Goal: Navigation & Orientation: Find specific page/section

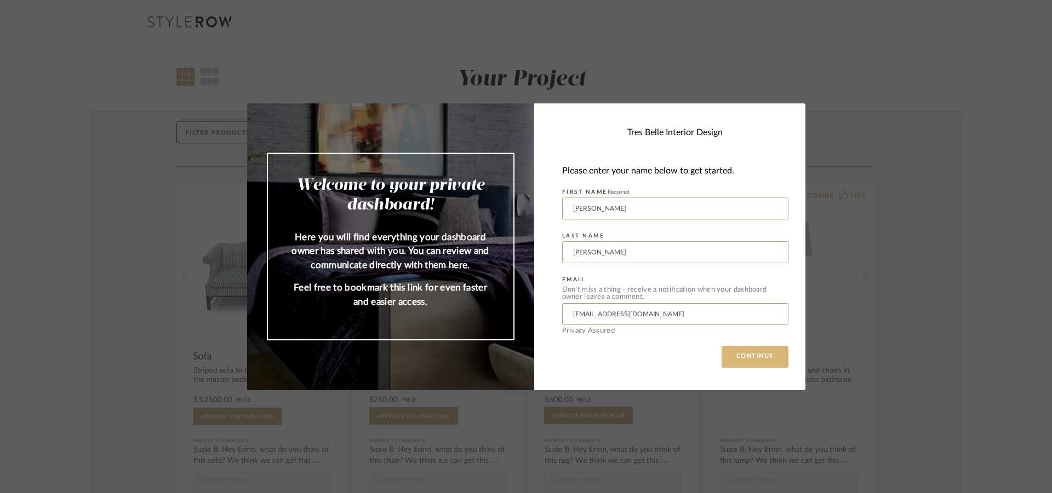
click at [753, 355] on button "CONTINUE" at bounding box center [754, 357] width 67 height 22
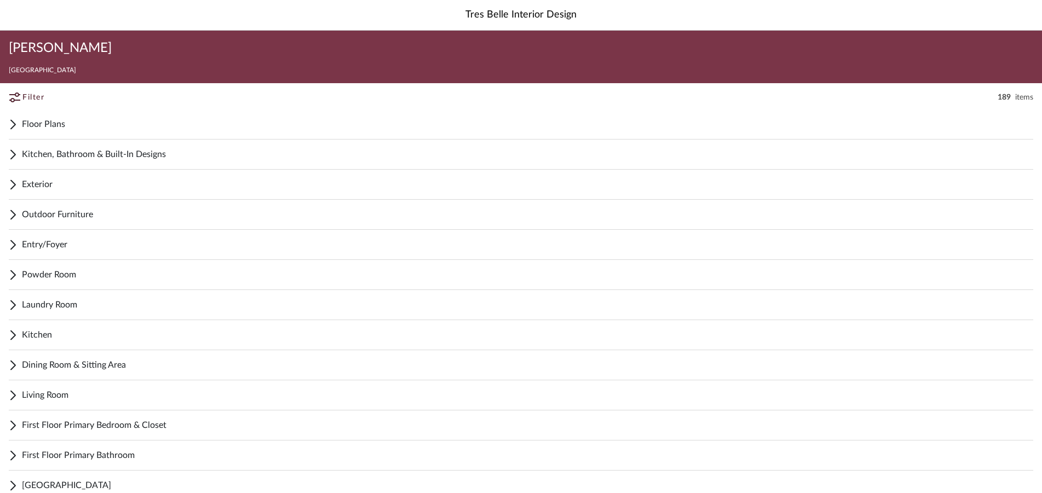
click at [78, 455] on span "First Floor Primary Bathroom" at bounding box center [528, 455] width 1012 height 13
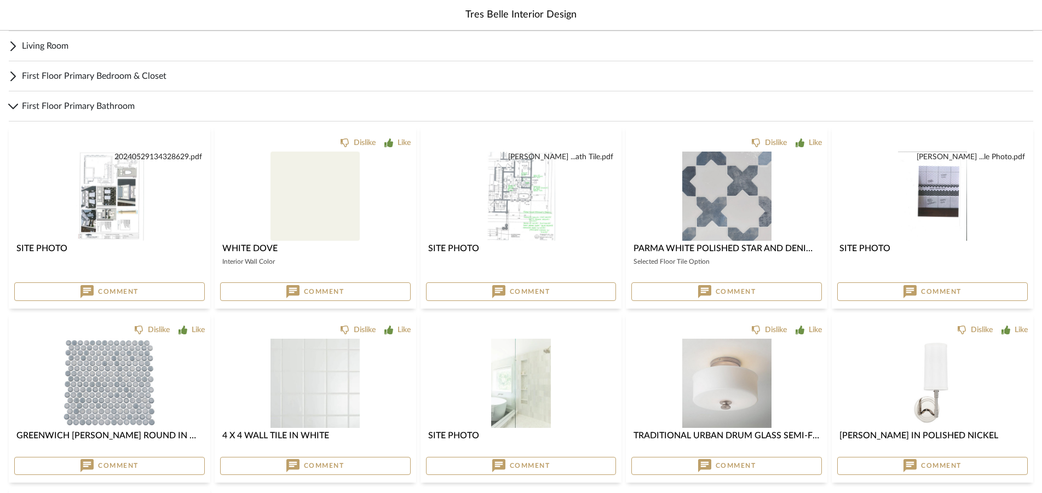
scroll to position [341, 0]
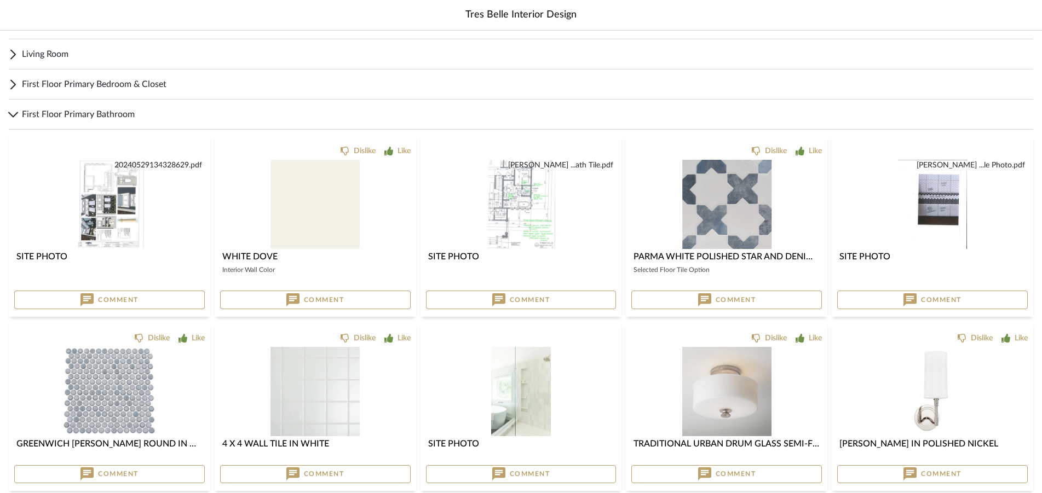
click at [509, 194] on img "0" at bounding box center [521, 204] width 69 height 89
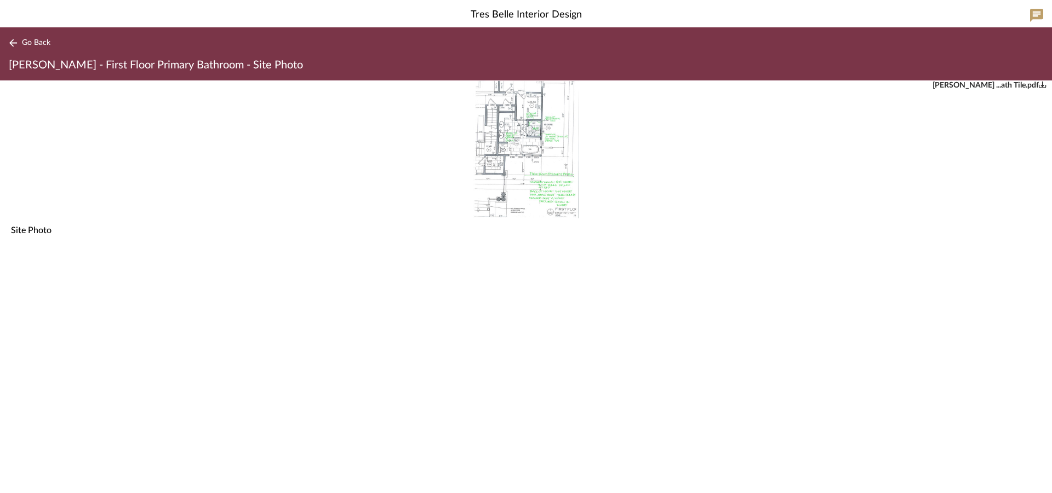
click at [544, 170] on img "0" at bounding box center [526, 150] width 107 height 138
click at [15, 42] on icon at bounding box center [13, 43] width 9 height 8
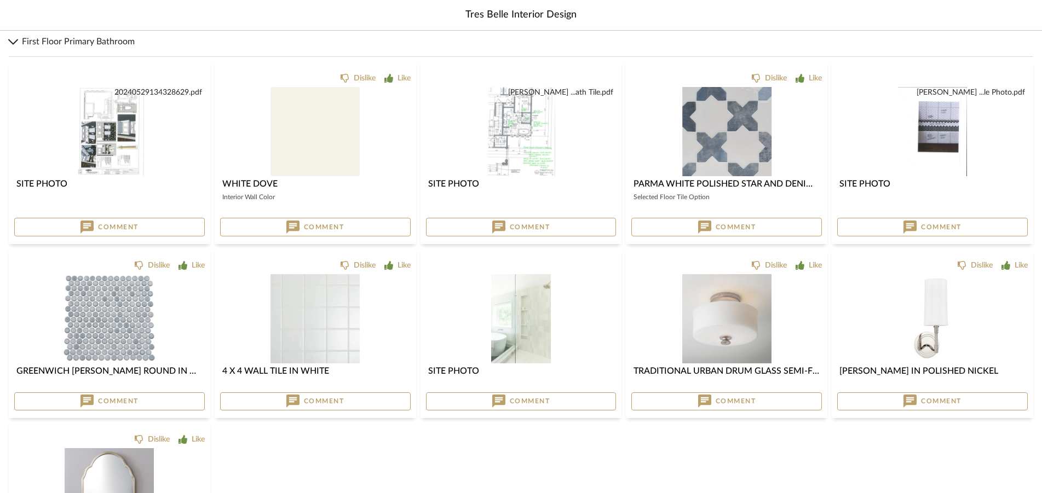
scroll to position [411, 0]
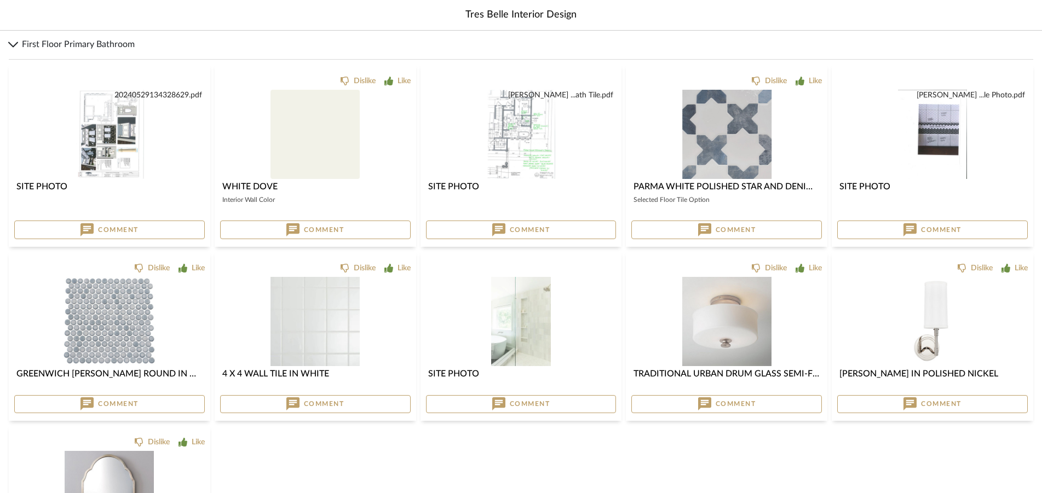
click at [938, 131] on img "0" at bounding box center [932, 134] width 69 height 89
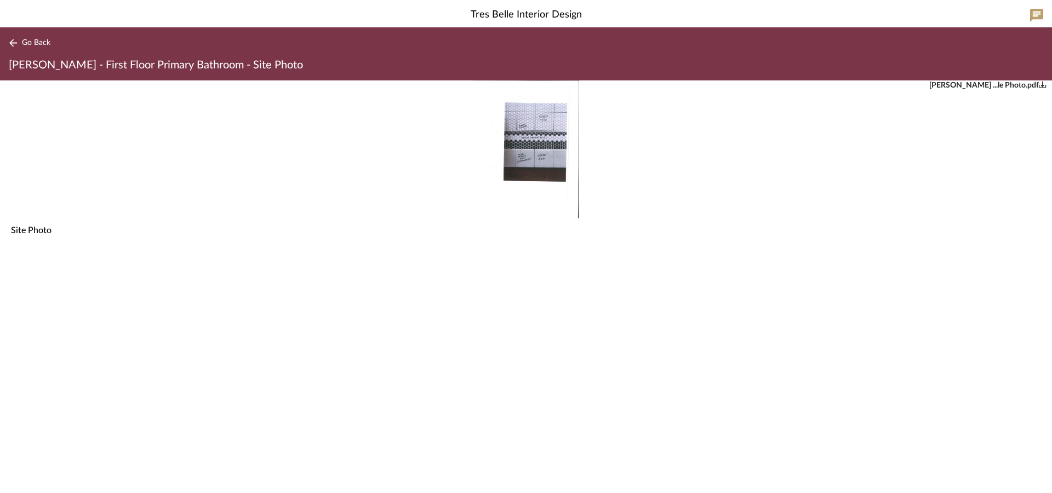
click at [536, 125] on img "0" at bounding box center [526, 150] width 107 height 138
click at [14, 41] on icon at bounding box center [13, 43] width 9 height 8
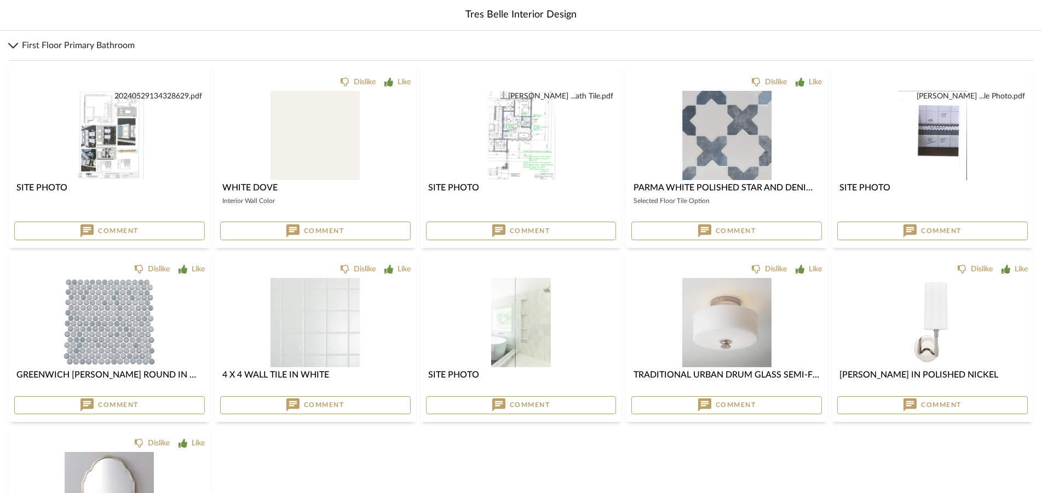
scroll to position [411, 0]
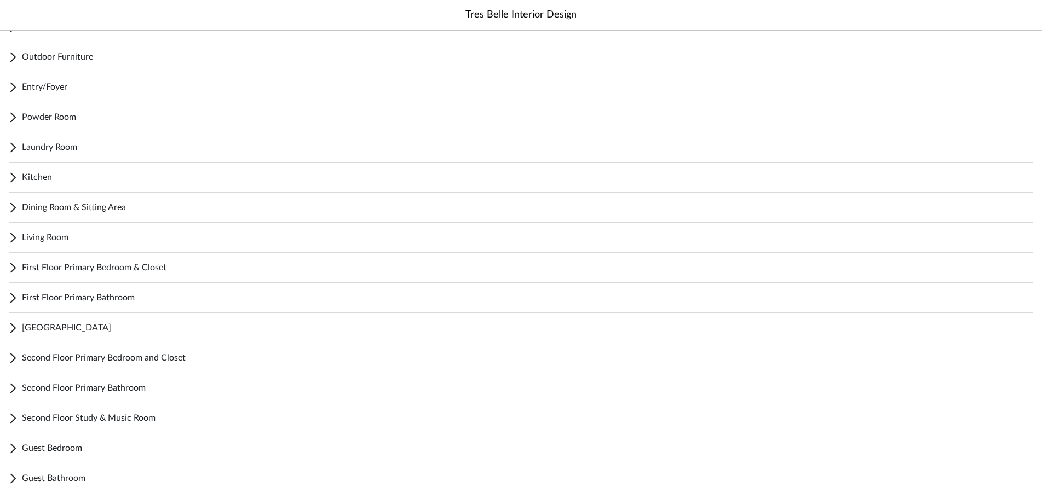
scroll to position [211, 0]
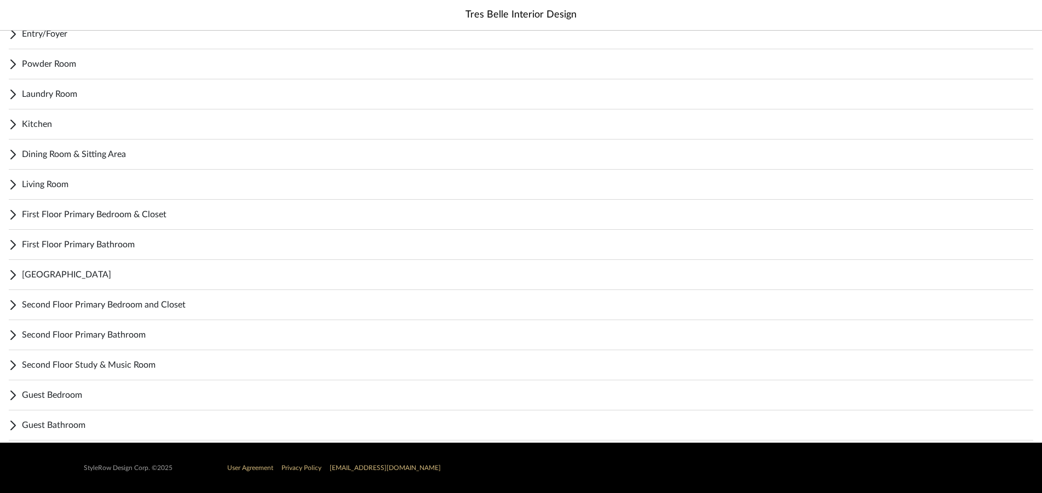
click at [90, 334] on span "Second Floor Primary Bathroom" at bounding box center [528, 335] width 1012 height 13
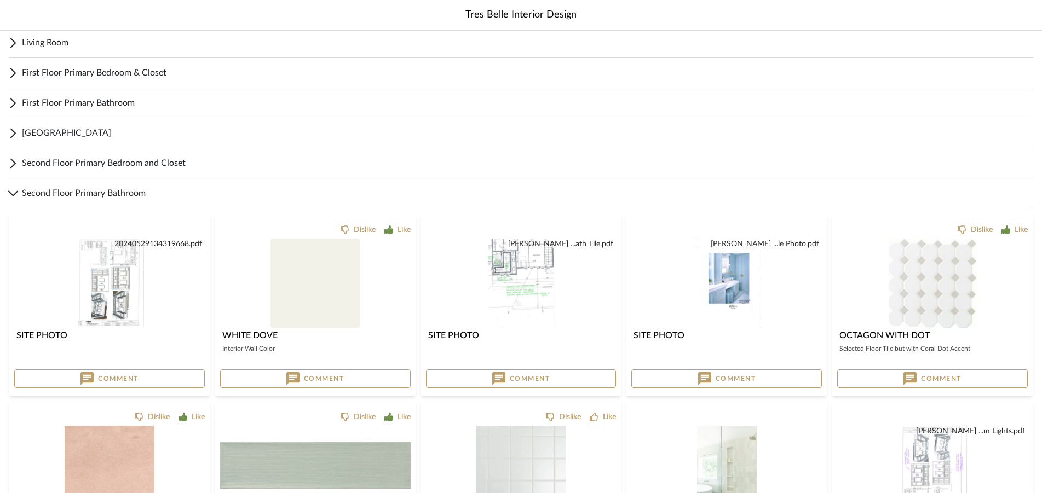
scroll to position [381, 0]
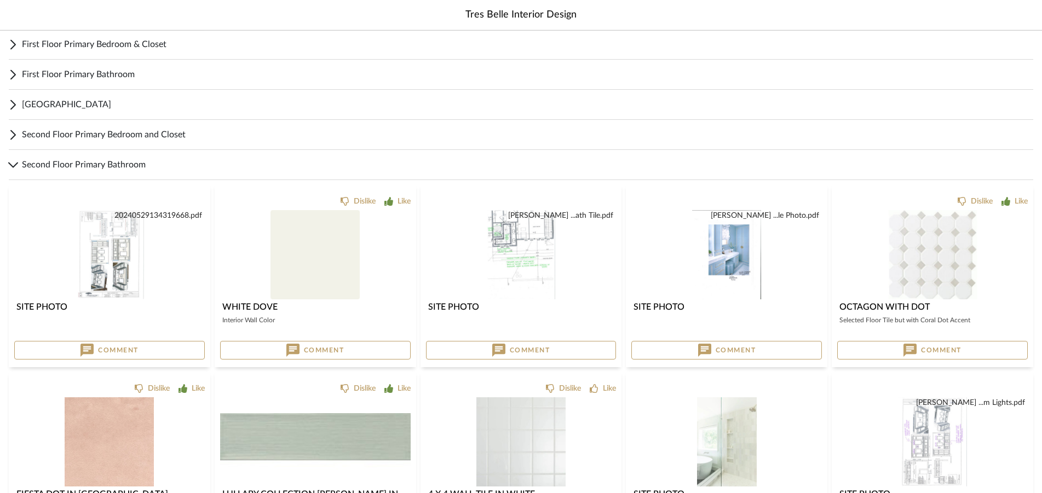
click at [508, 258] on img "0" at bounding box center [521, 254] width 69 height 89
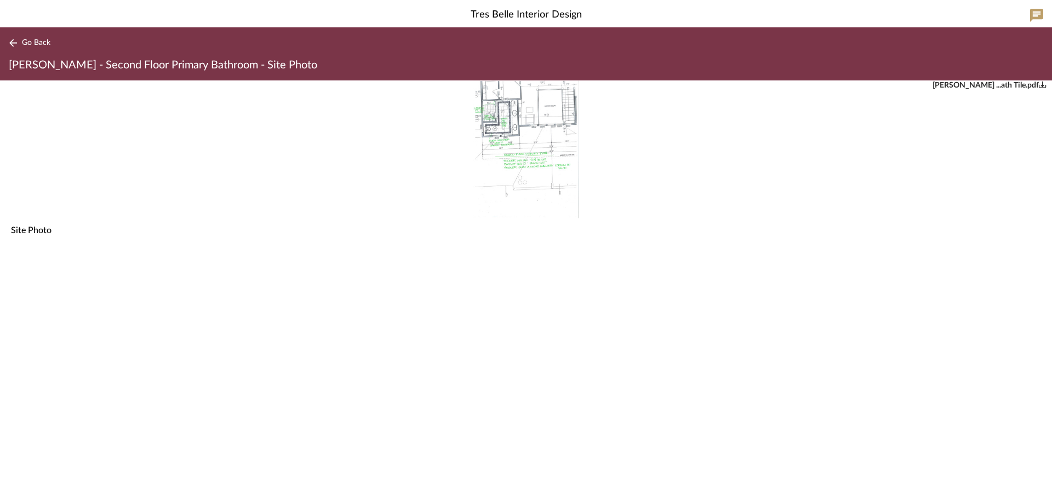
click at [542, 153] on img "0" at bounding box center [526, 150] width 107 height 138
click at [13, 41] on icon at bounding box center [13, 43] width 8 height 8
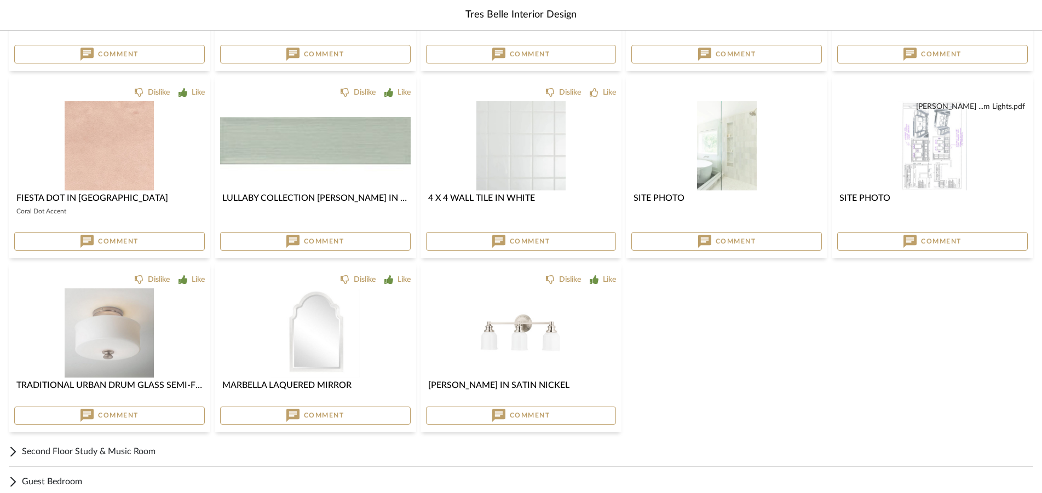
scroll to position [764, 0]
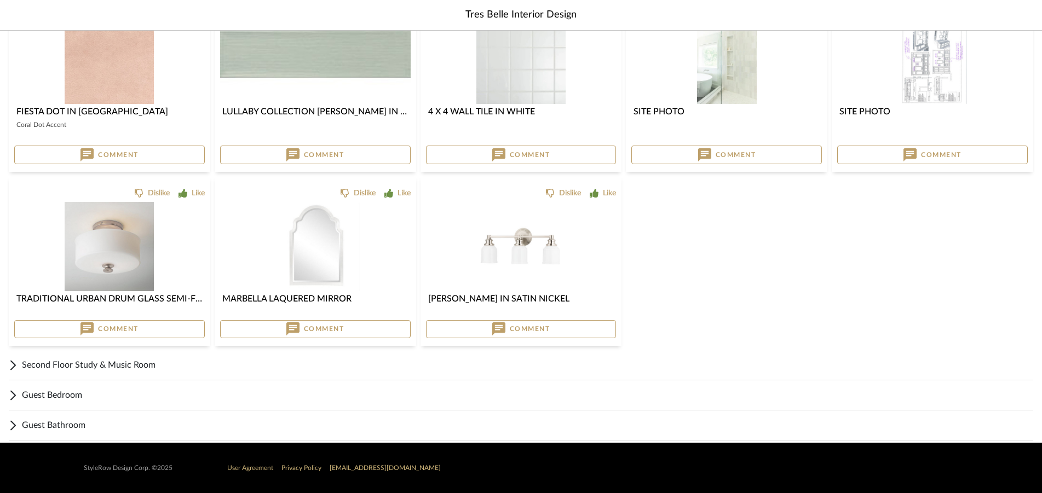
click at [58, 422] on span "Guest Bathroom" at bounding box center [528, 425] width 1012 height 13
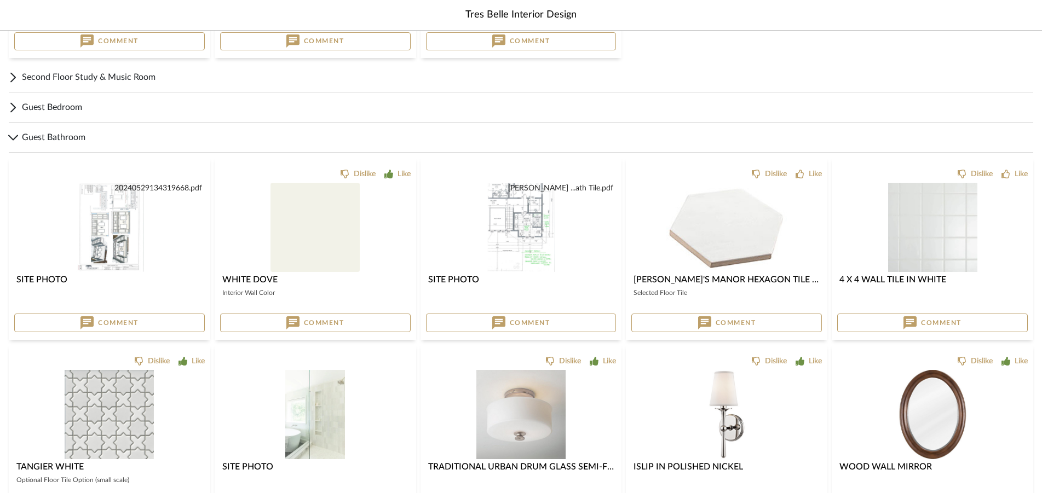
scroll to position [1102, 0]
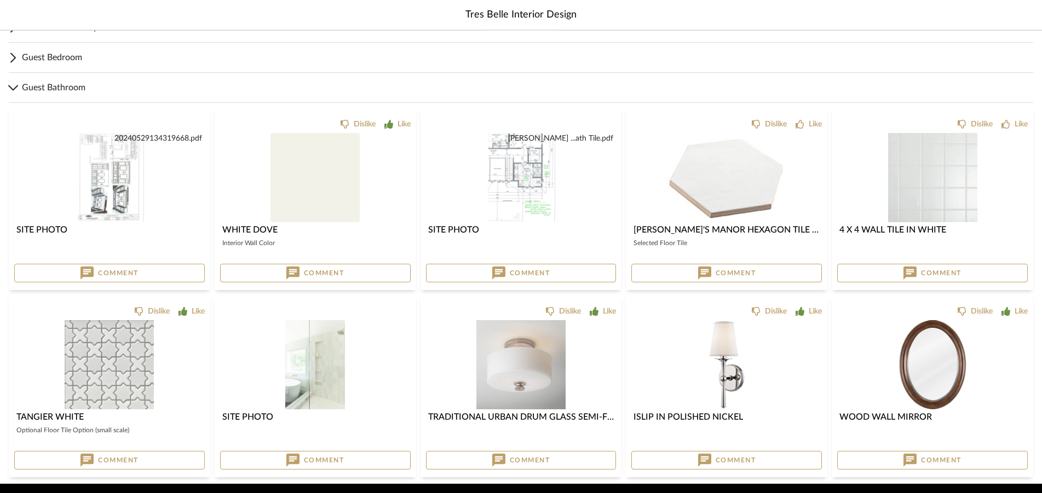
click at [532, 175] on img "0" at bounding box center [521, 177] width 69 height 89
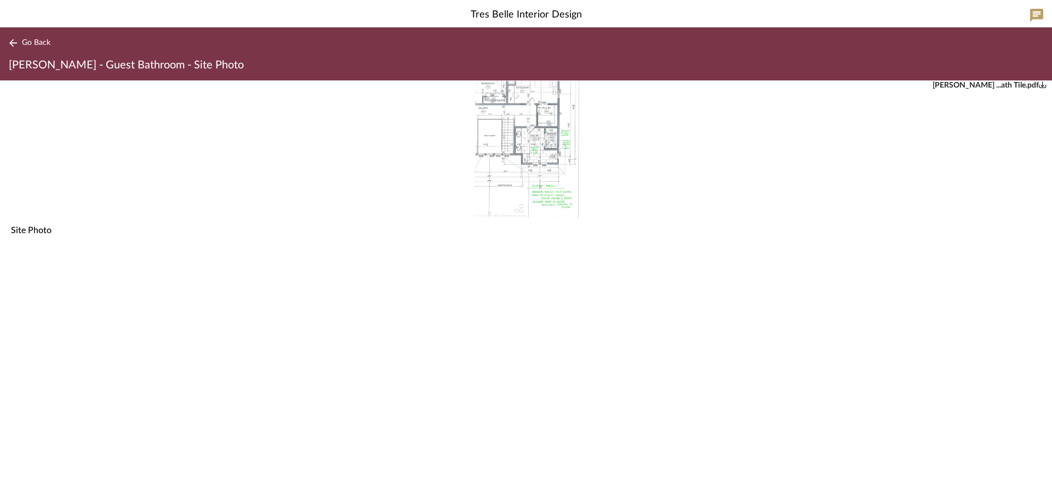
click at [534, 145] on img "0" at bounding box center [526, 150] width 107 height 138
